Goal: Contribute content

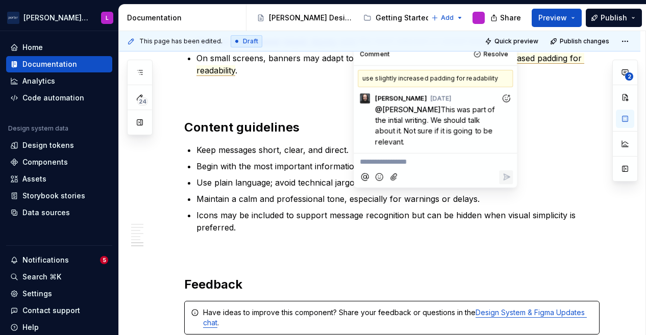
scroll to position [1424, 0]
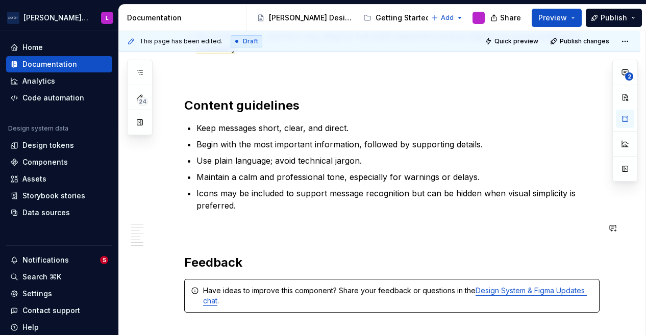
click at [408, 192] on p "Icons may be included to support message recognition but can be hidden when vis…" at bounding box center [397, 199] width 403 height 24
click at [506, 193] on p "Icons may be included to support message recognition, but can be hidden when vi…" at bounding box center [397, 199] width 403 height 24
click at [280, 204] on p "Icons may be included to support message recognition, but can be hidden for pur…" at bounding box center [397, 199] width 403 height 24
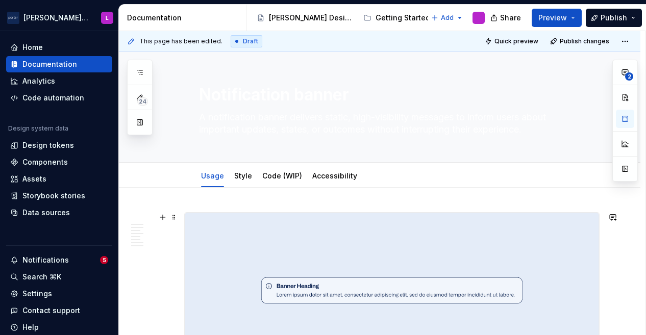
scroll to position [0, 0]
click at [548, 14] on span "Preview" at bounding box center [552, 18] width 29 height 10
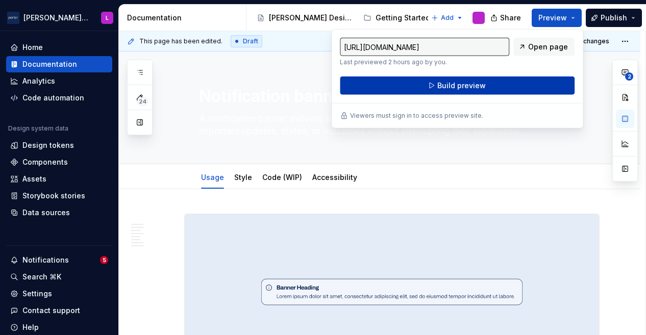
click at [492, 82] on button "Build preview" at bounding box center [457, 86] width 235 height 18
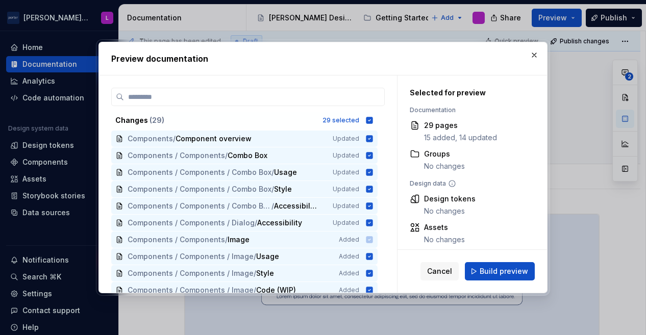
drag, startPoint x: 504, startPoint y: 269, endPoint x: 510, endPoint y: 262, distance: 9.5
click at [507, 265] on button "Build preview" at bounding box center [500, 271] width 70 height 18
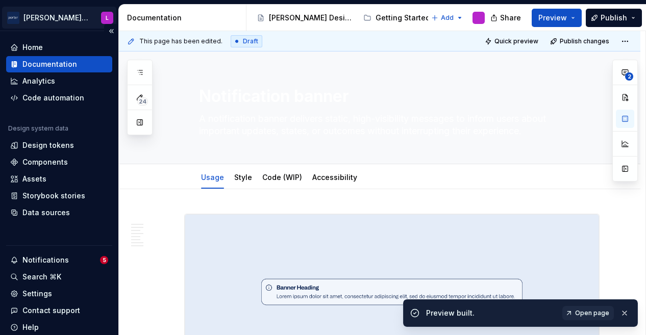
type textarea "*"
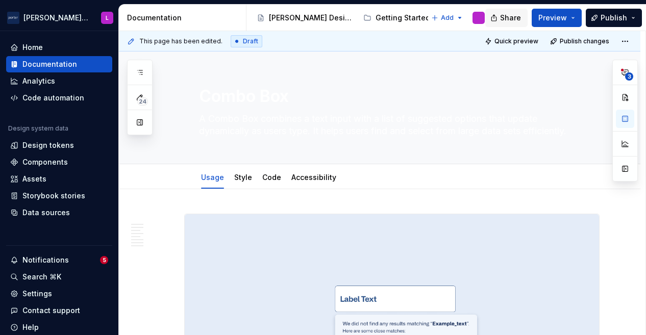
scroll to position [144, 0]
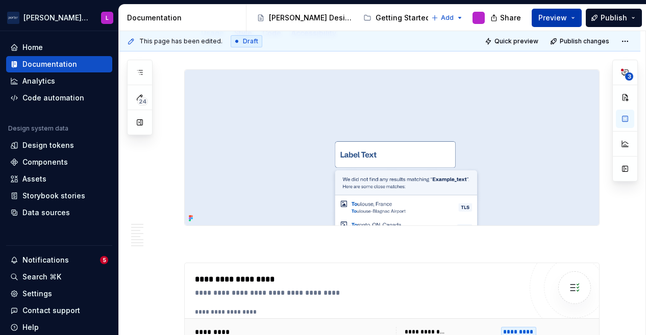
click at [554, 18] on span "Preview" at bounding box center [552, 18] width 29 height 10
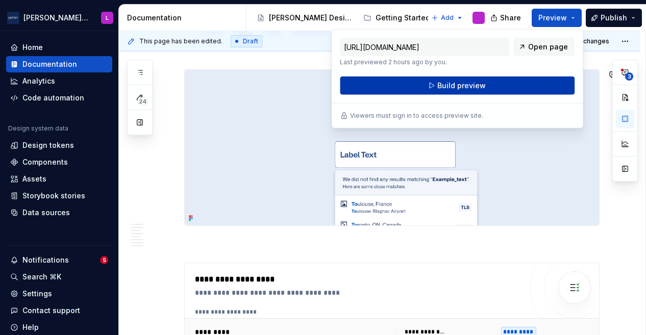
click at [464, 82] on button "Build preview" at bounding box center [457, 86] width 235 height 18
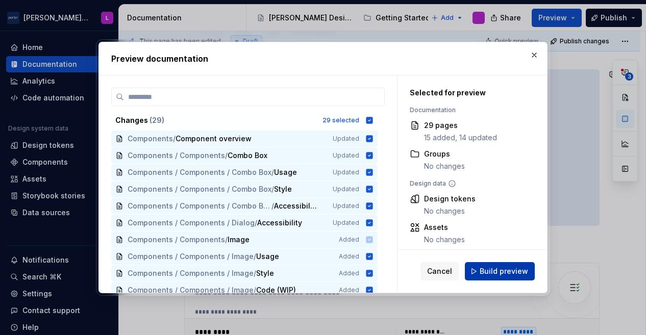
click at [517, 277] on button "Build preview" at bounding box center [500, 271] width 70 height 18
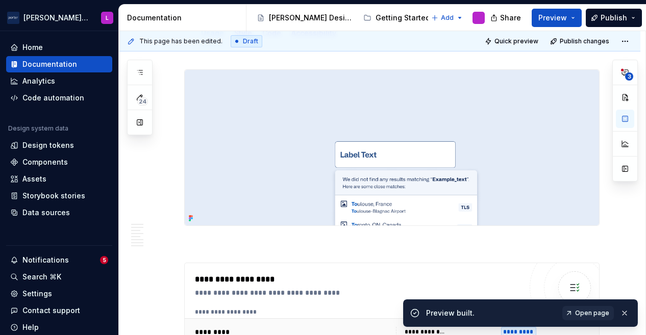
type textarea "*"
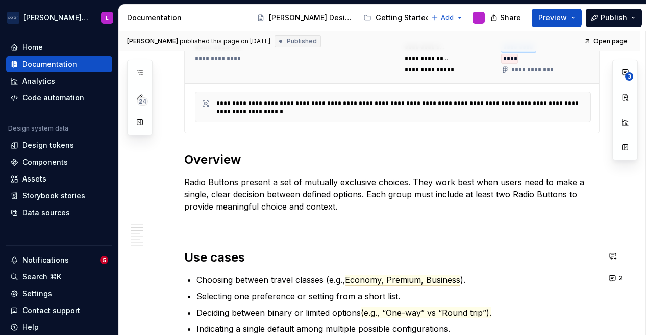
scroll to position [561, 0]
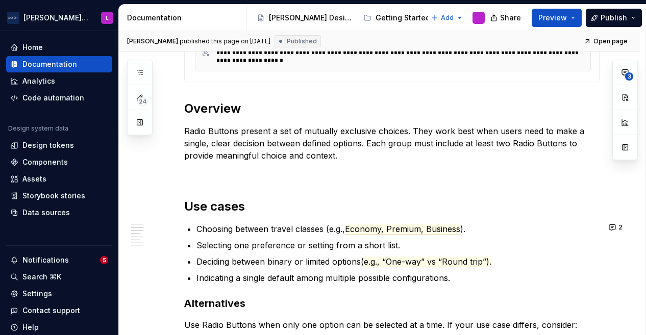
type textarea "*"
